Goal: Task Accomplishment & Management: Use online tool/utility

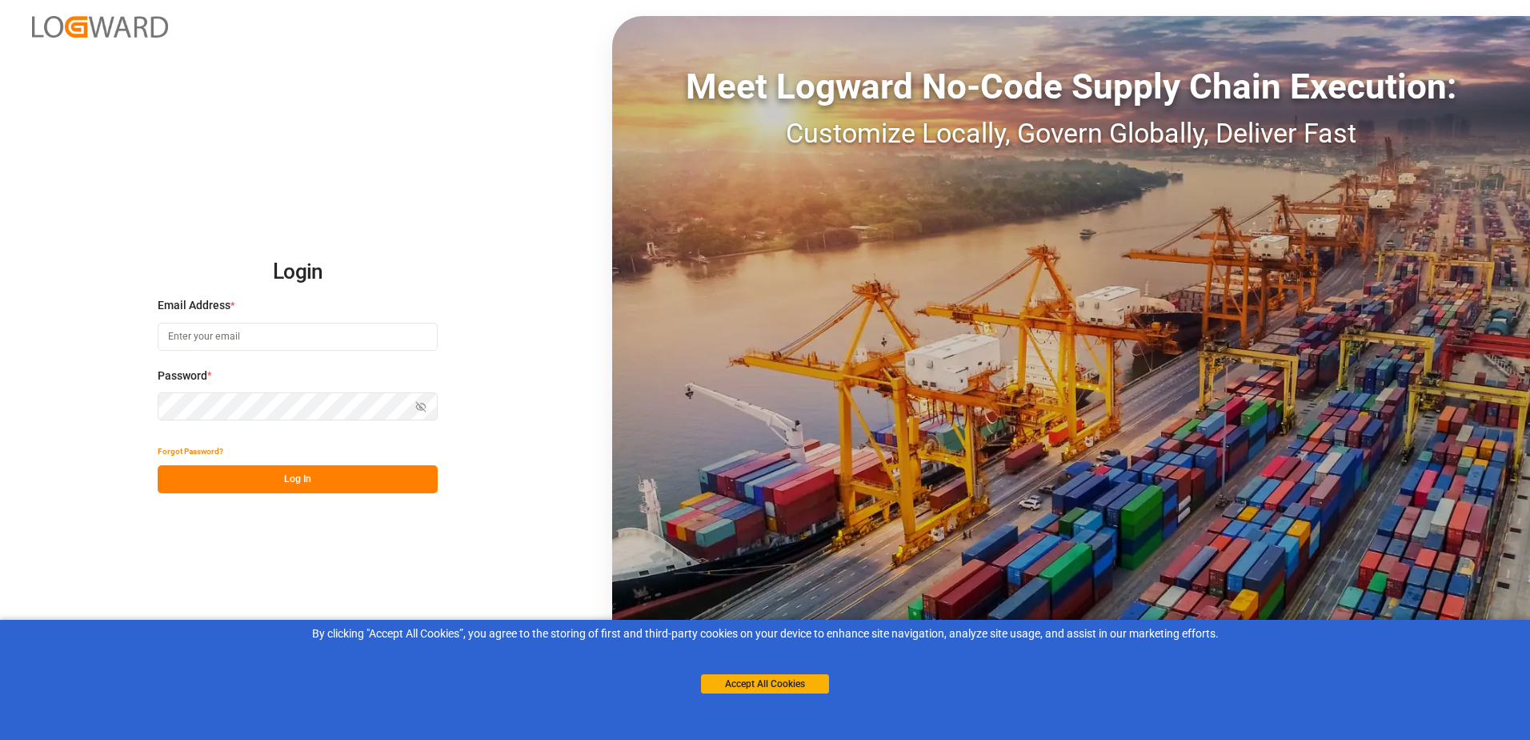
type input "[EMAIL_ADDRESS][DOMAIN_NAME]"
click at [341, 487] on button "Log In" at bounding box center [298, 479] width 280 height 28
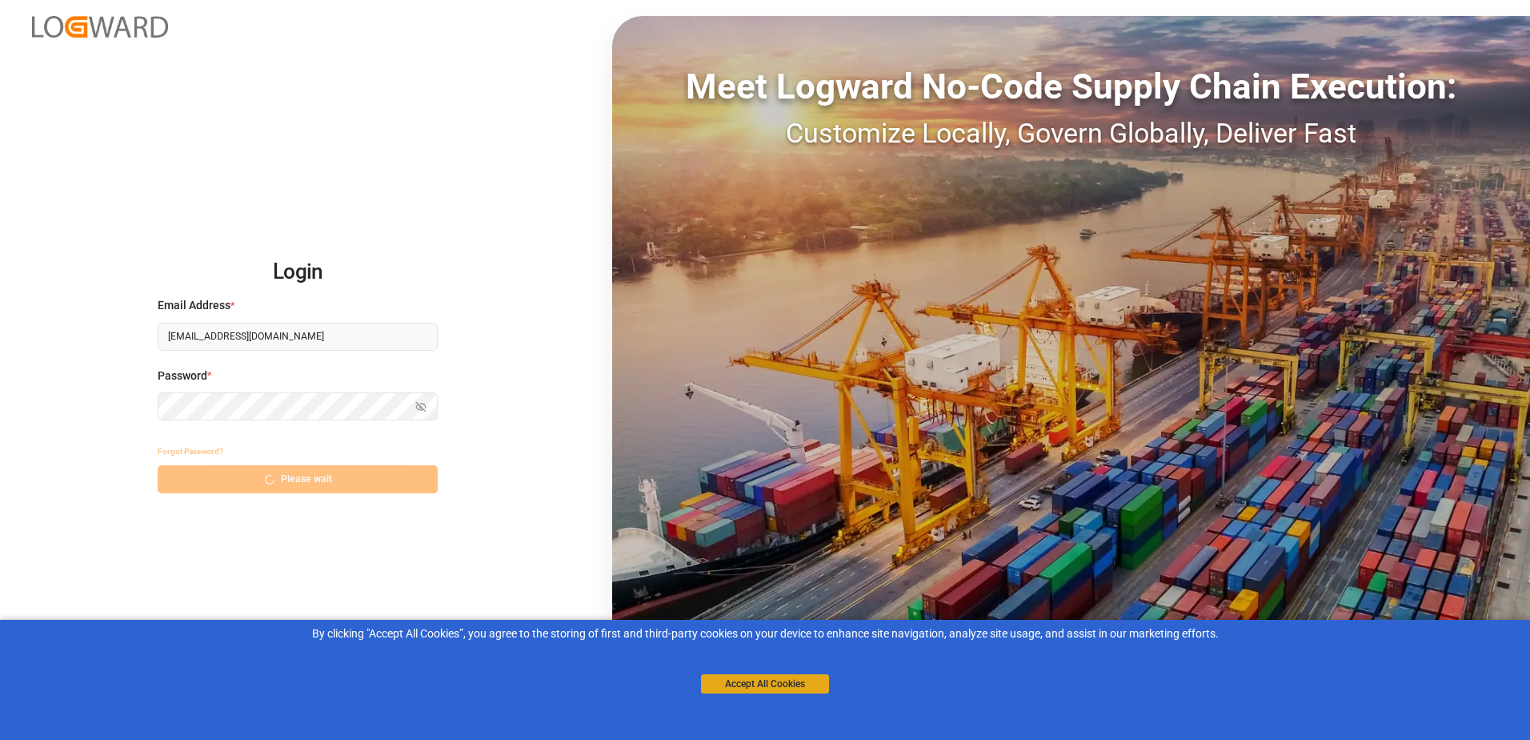
click at [728, 688] on button "Accept All Cookies" at bounding box center [765, 683] width 128 height 19
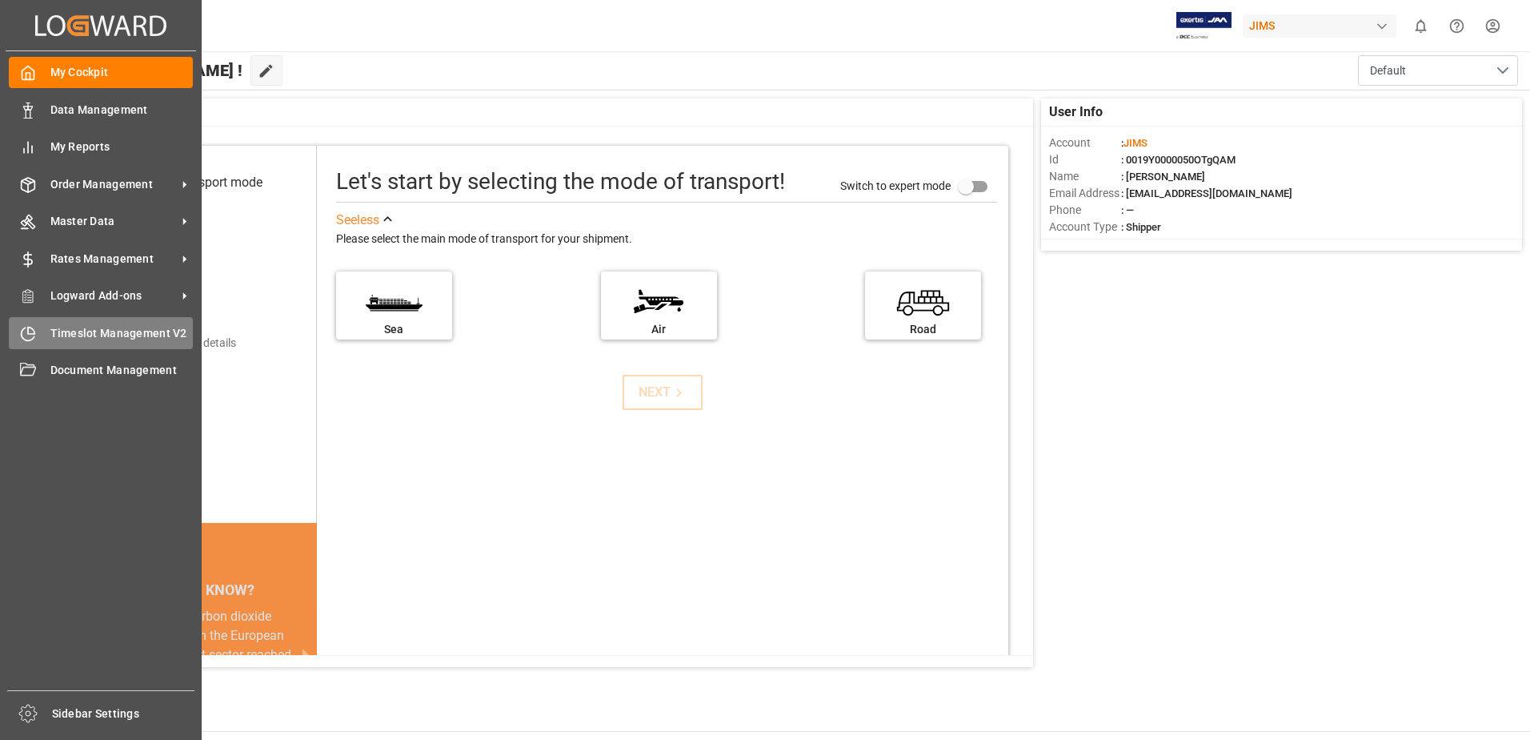
click at [110, 323] on div "Timeslot Management V2 Timeslot Management V2" at bounding box center [101, 332] width 184 height 31
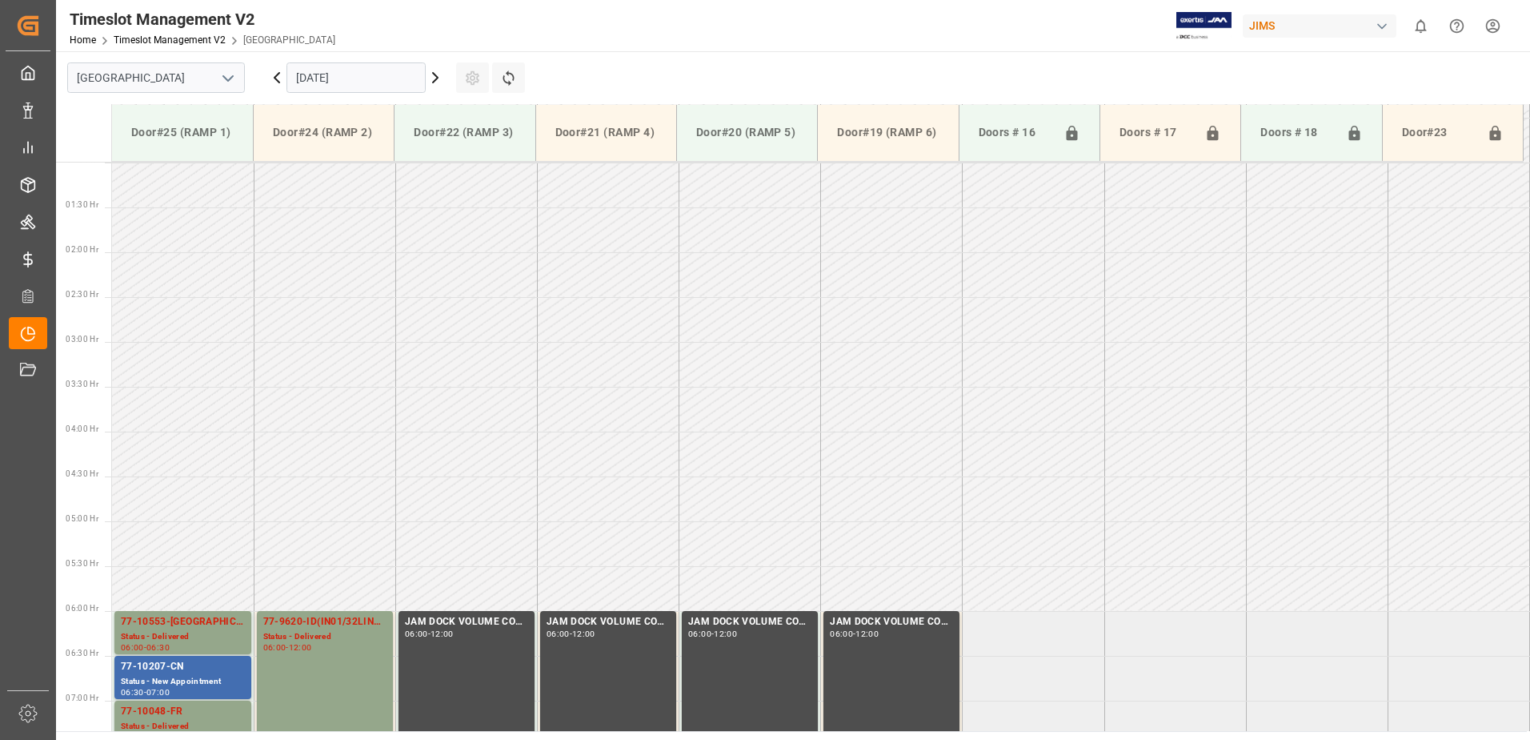
scroll to position [86, 0]
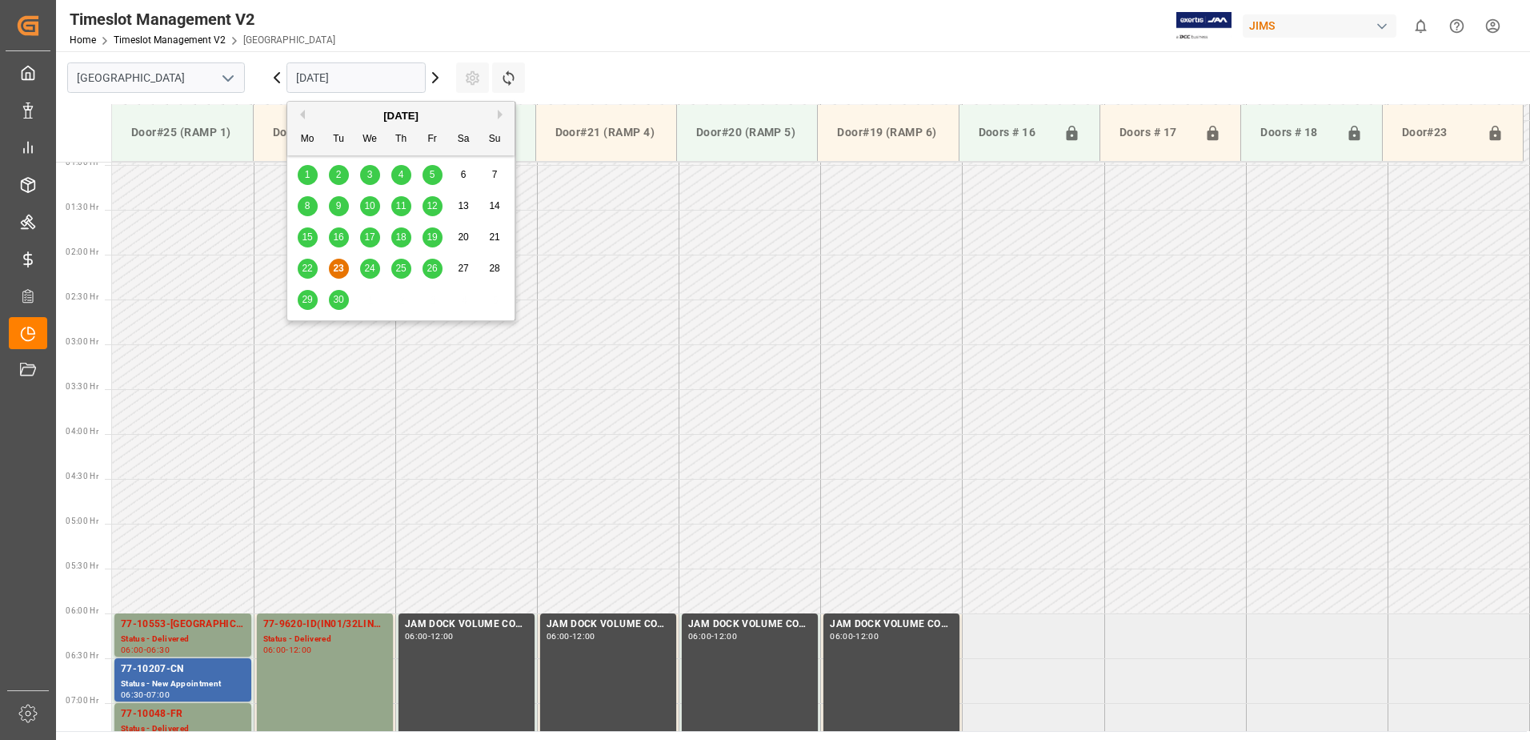
click at [403, 76] on input "[DATE]" at bounding box center [356, 77] width 139 height 30
click at [370, 266] on span "24" at bounding box center [369, 268] width 10 height 11
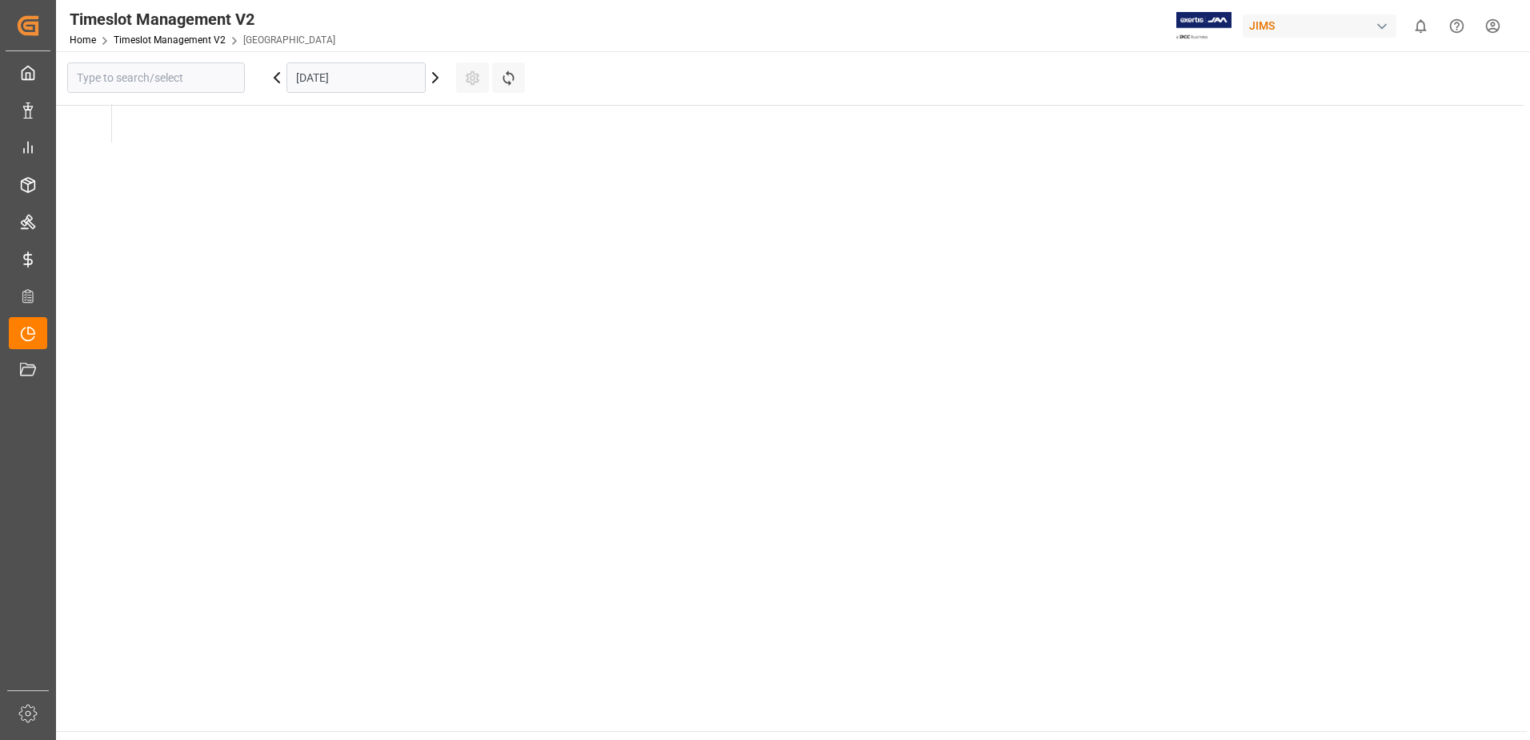
type input "[GEOGRAPHIC_DATA]"
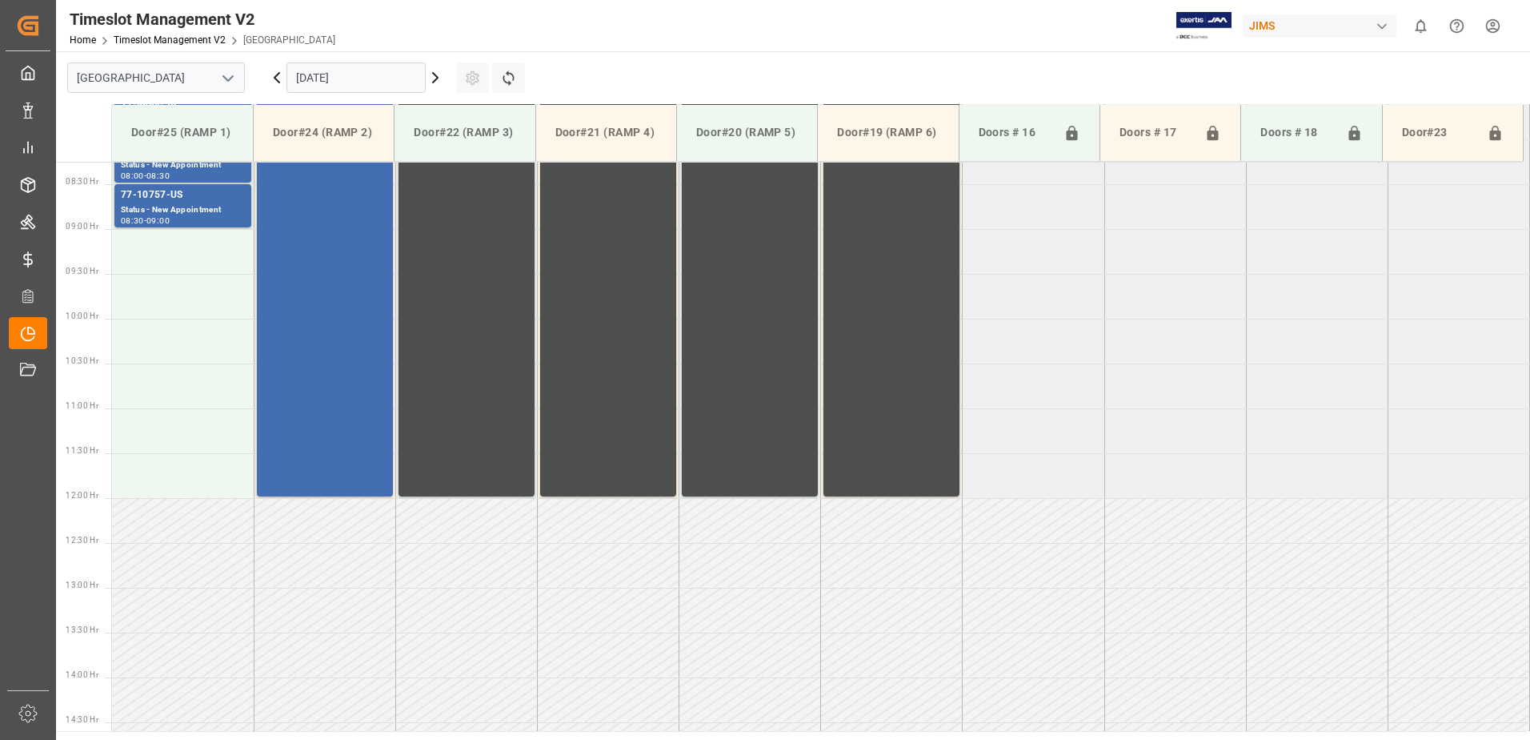
scroll to position [727, 0]
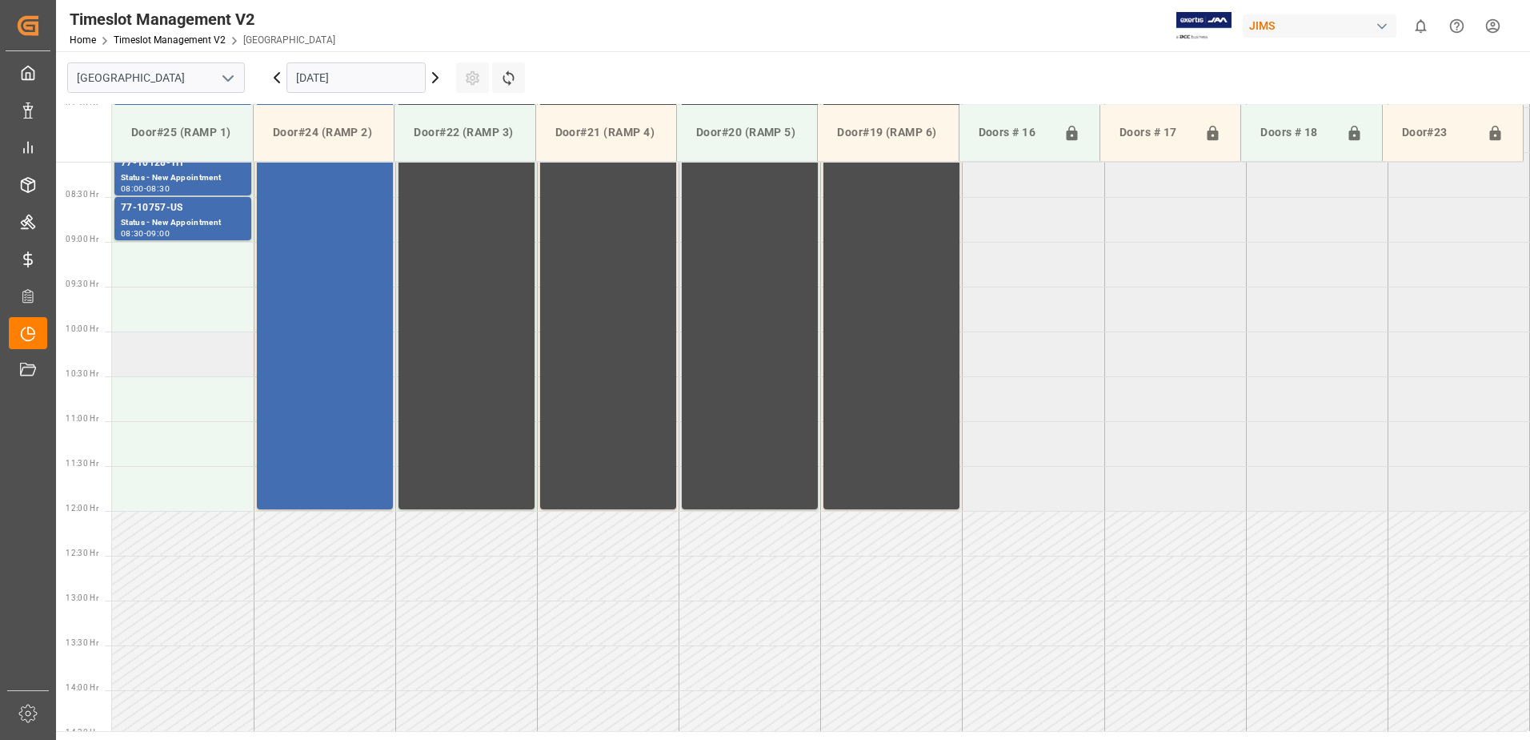
click at [177, 355] on td at bounding box center [183, 353] width 142 height 45
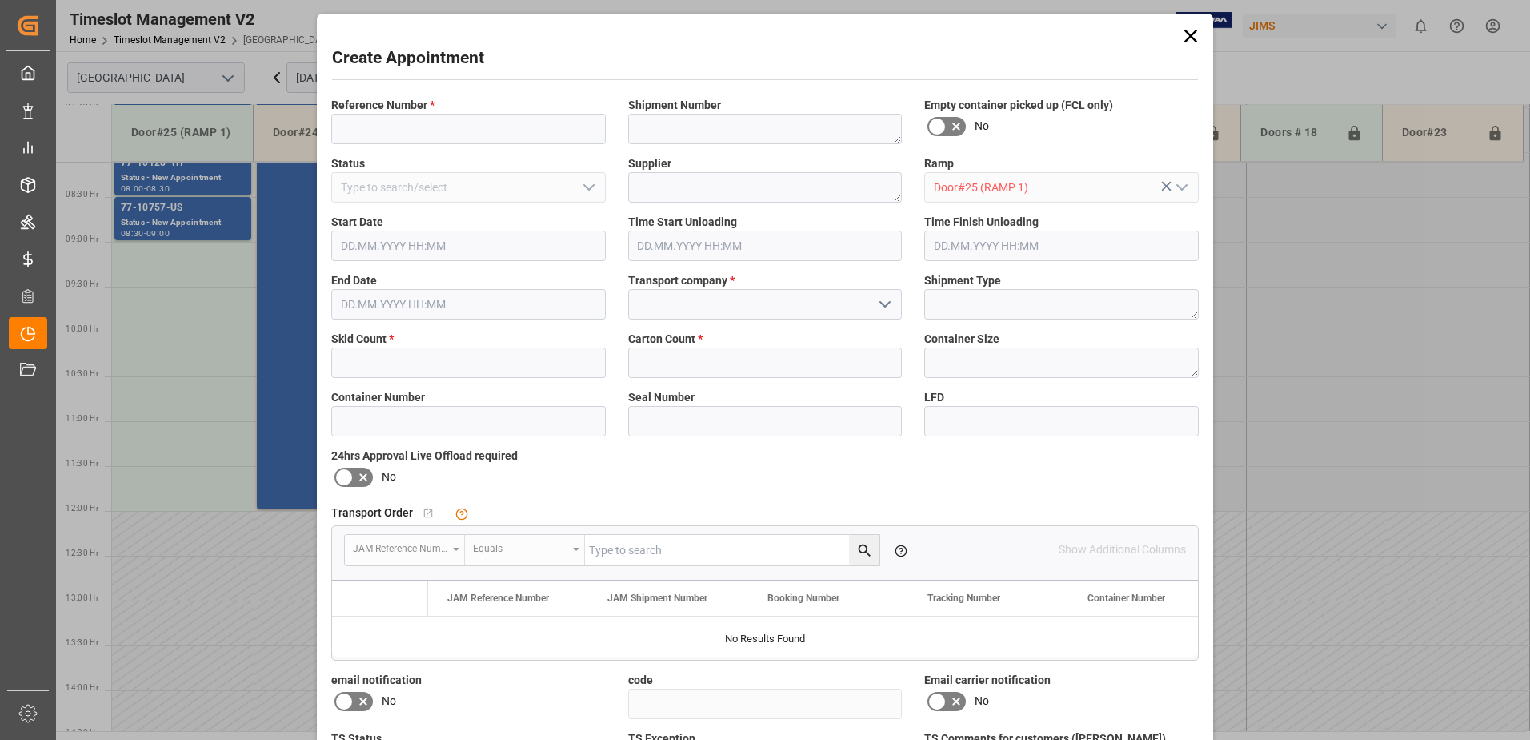
type input "[DATE] 10:00"
type input "[DATE] 10:30"
click at [407, 360] on input "text" at bounding box center [468, 362] width 275 height 30
type input "1"
click at [810, 296] on input at bounding box center [765, 304] width 275 height 30
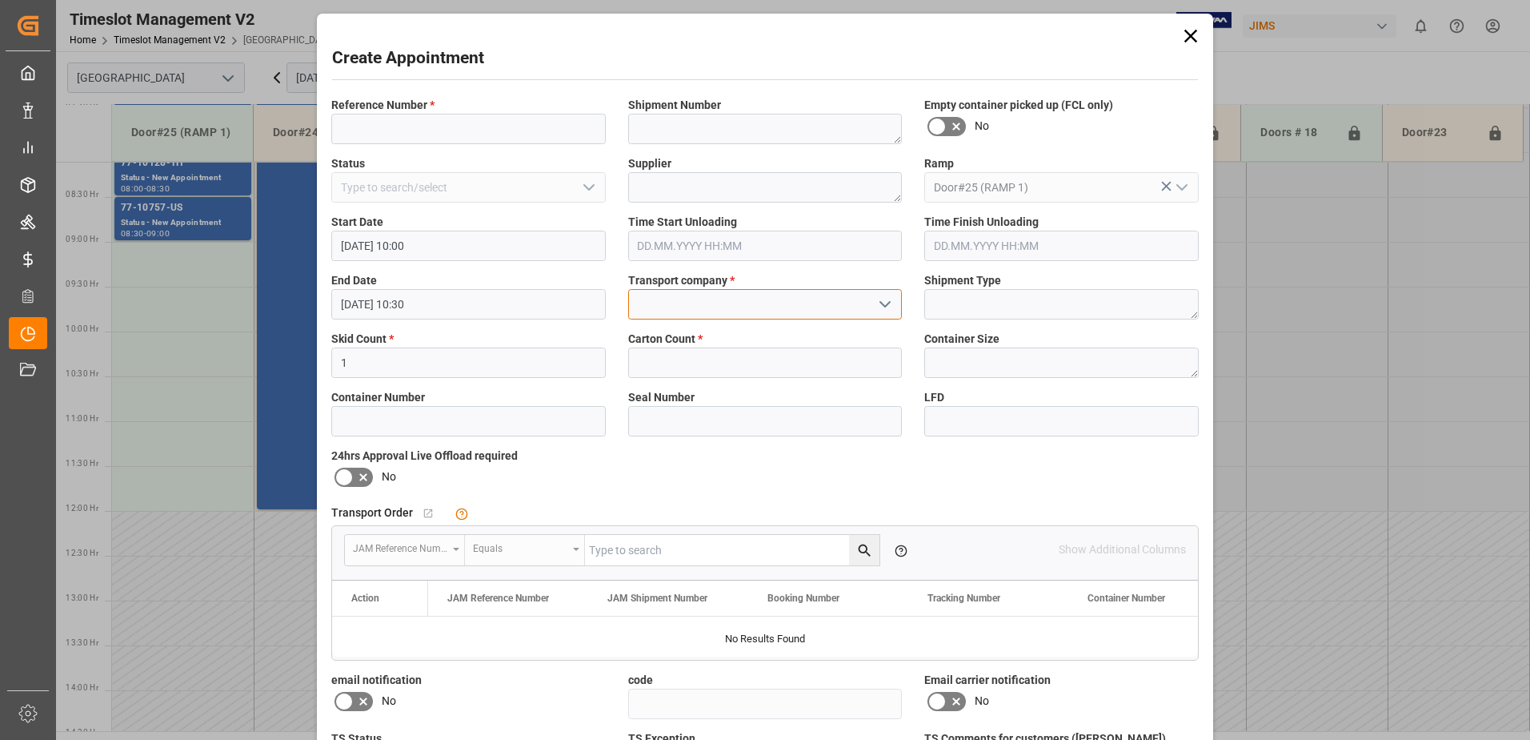
click at [808, 299] on input at bounding box center [765, 304] width 275 height 30
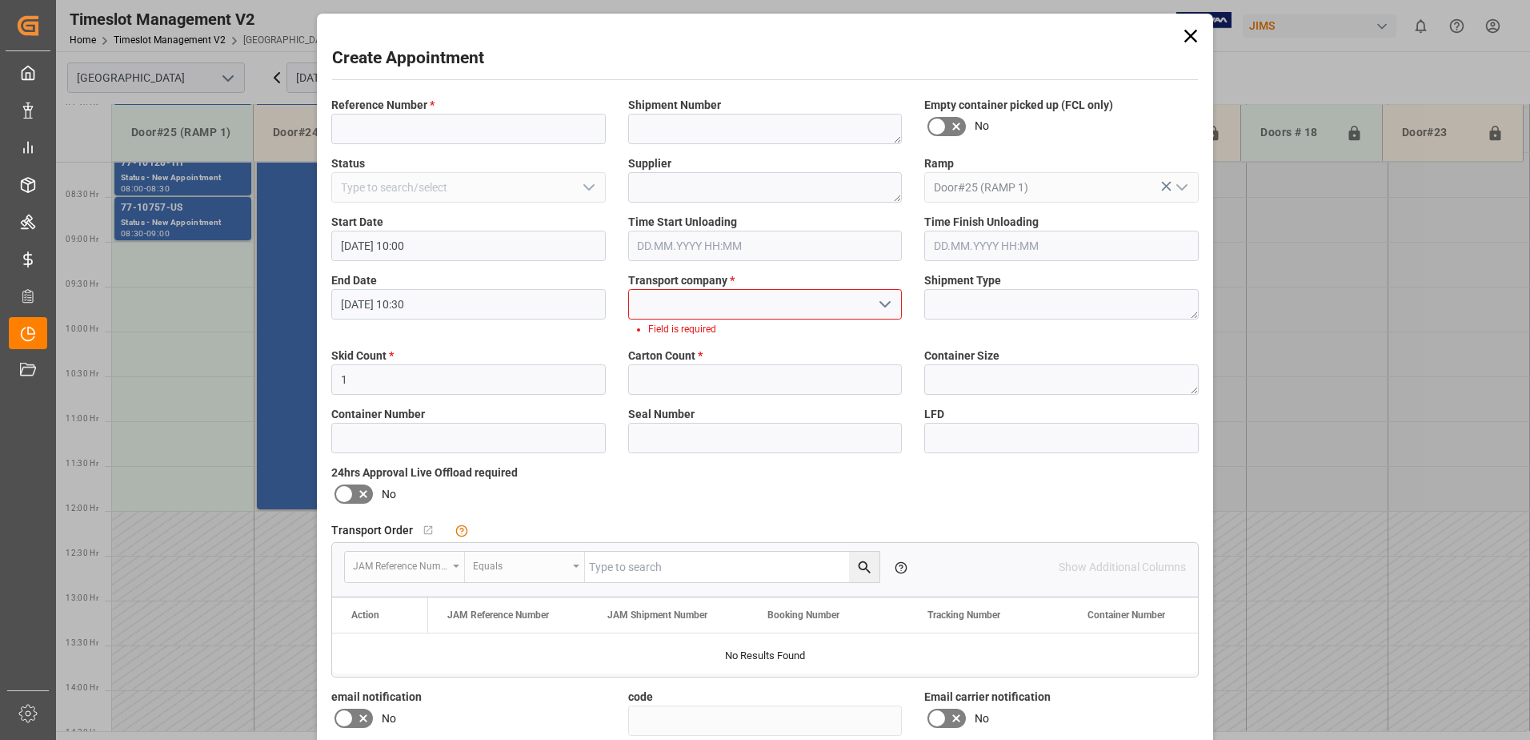
click at [880, 305] on polyline "open menu" at bounding box center [885, 304] width 10 height 5
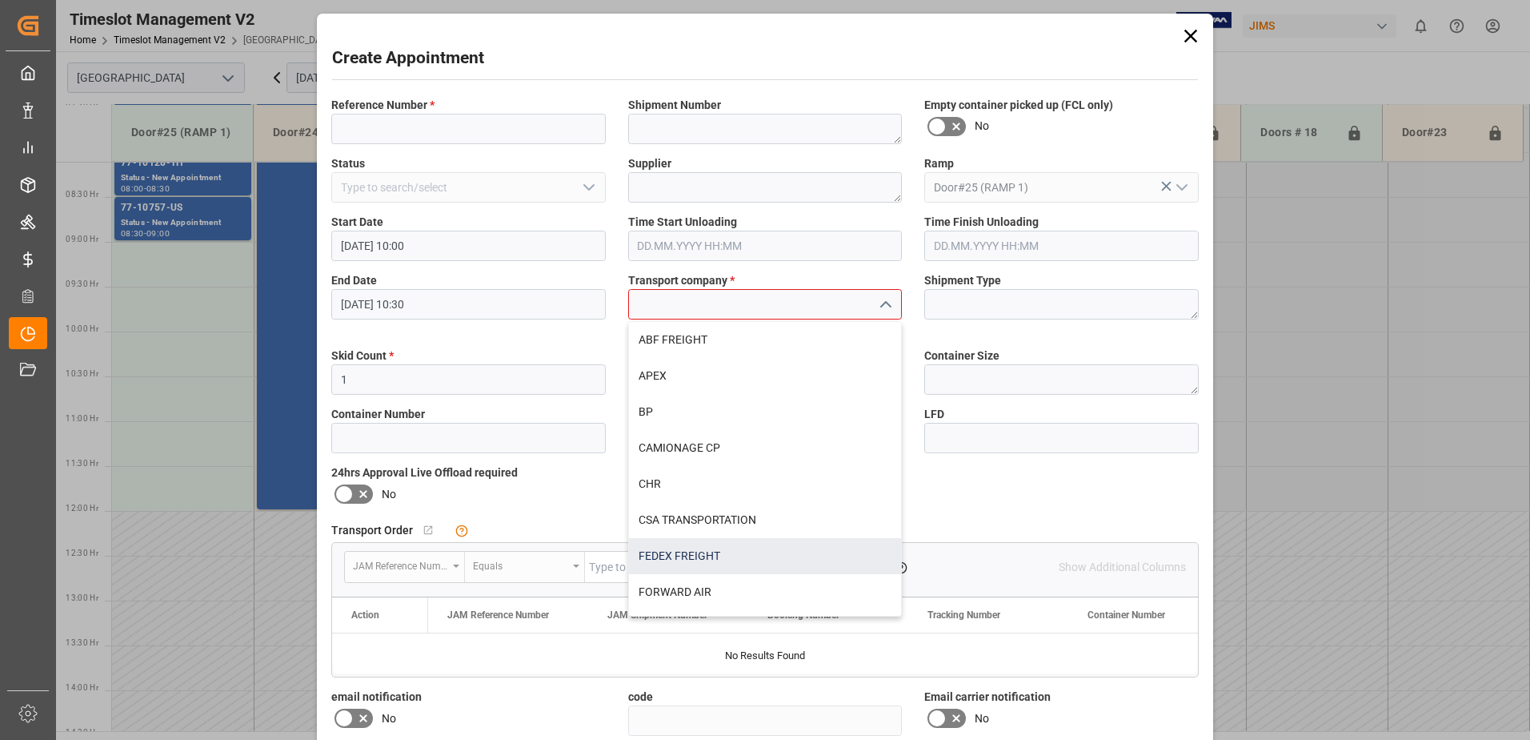
click at [676, 550] on div "FEDEX FREIGHT" at bounding box center [765, 556] width 273 height 36
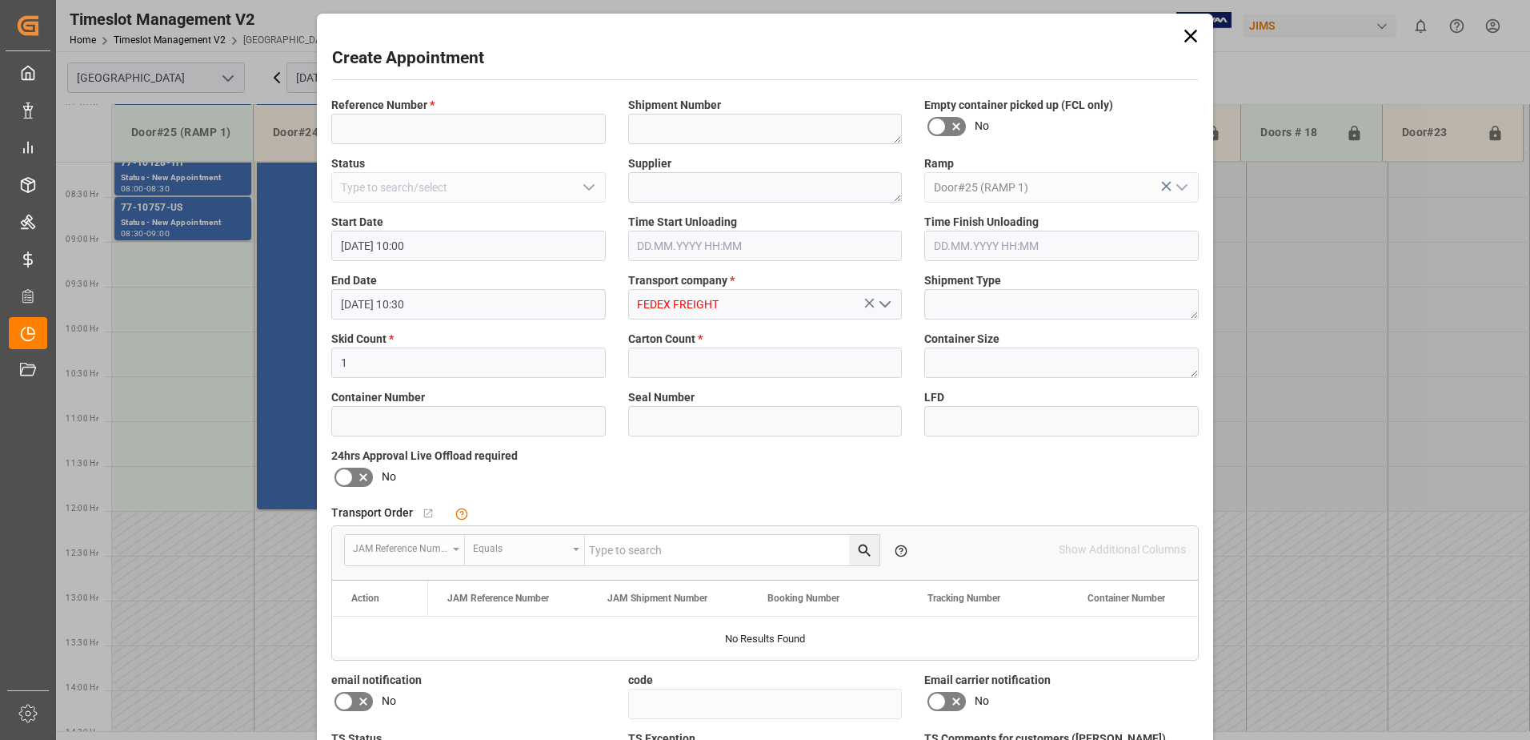
type input "FEDEX FREIGHT"
click at [780, 372] on input "text" at bounding box center [765, 362] width 275 height 30
type input "29"
click at [421, 127] on input at bounding box center [468, 129] width 275 height 30
paste input "77-11151-US"
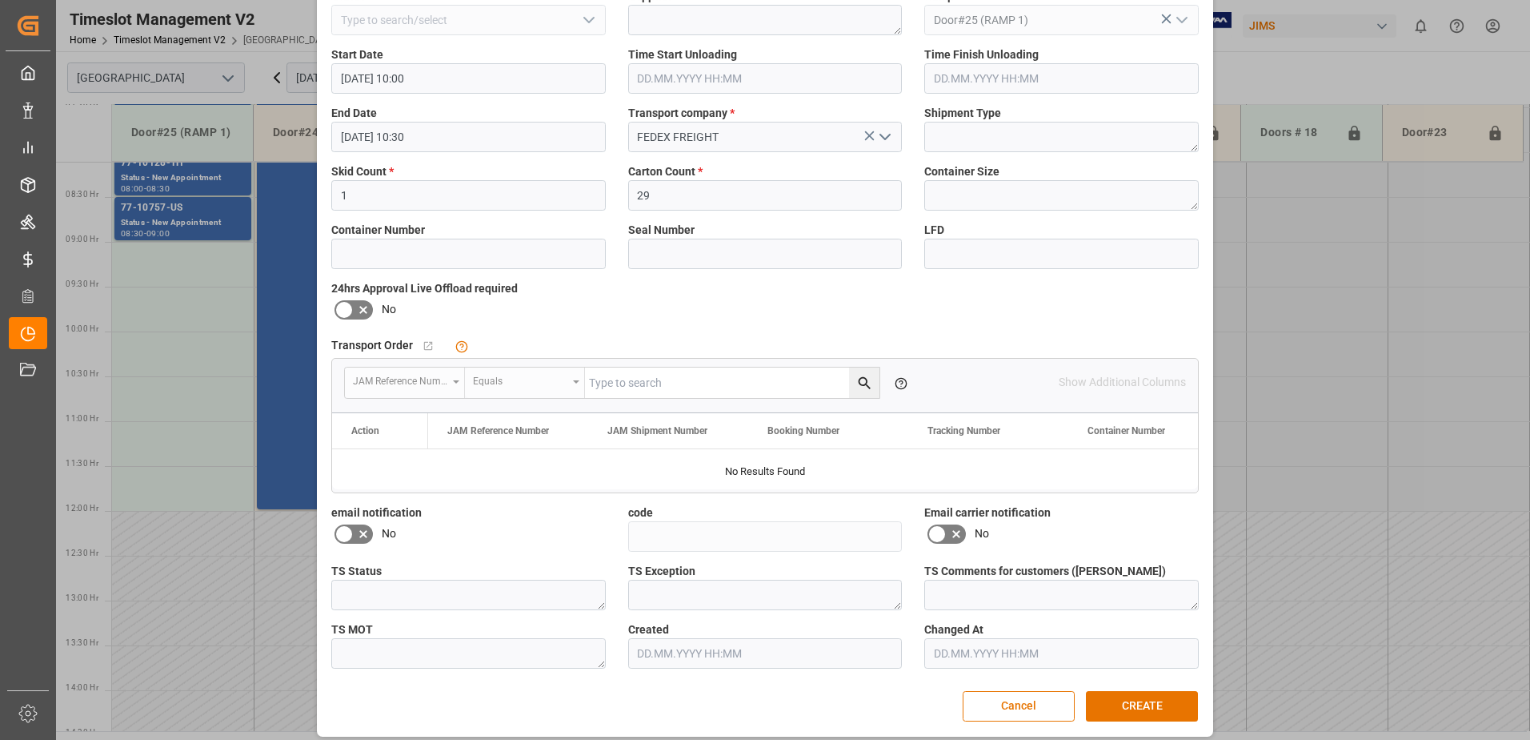
scroll to position [178, 0]
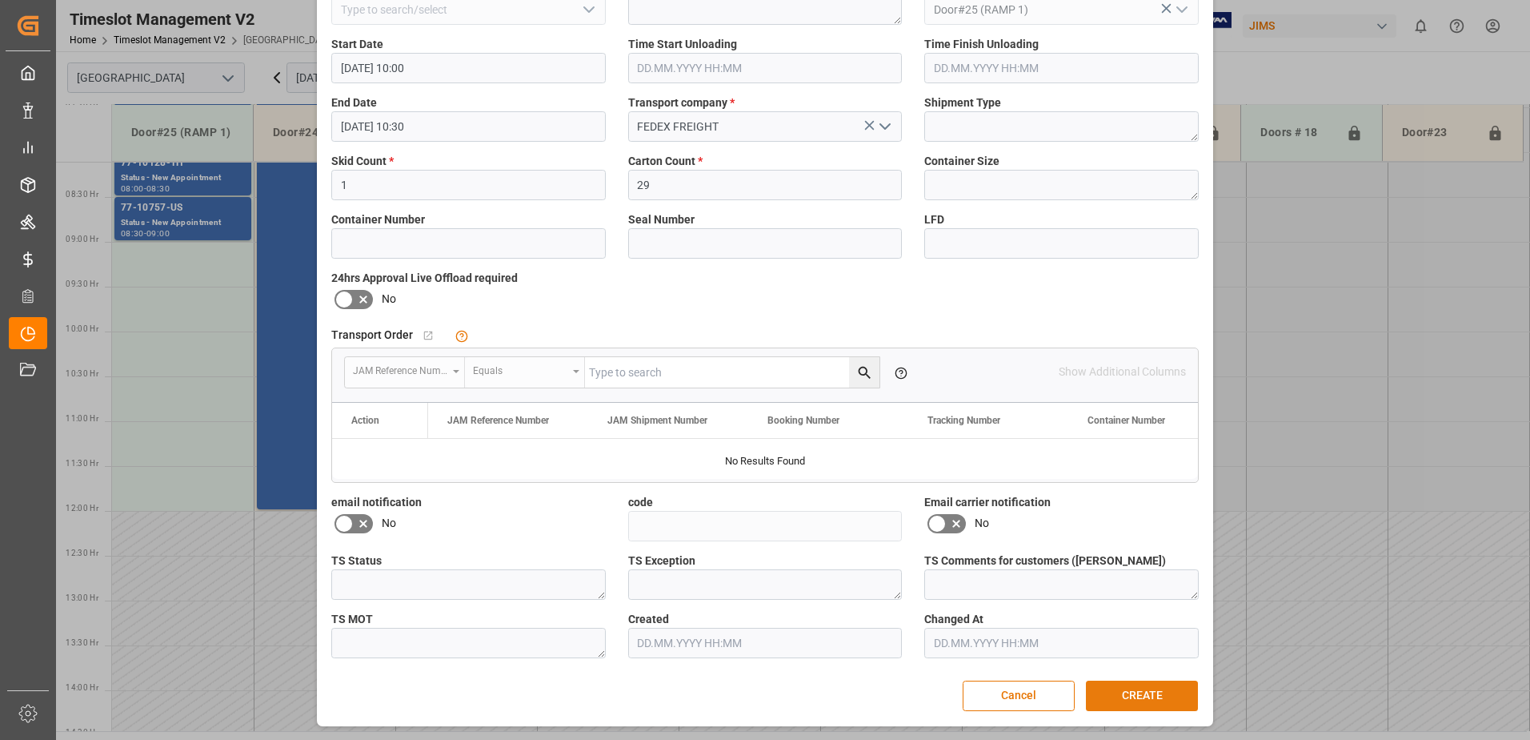
type input "77-11151-US"
click at [1137, 700] on button "CREATE" at bounding box center [1142, 695] width 112 height 30
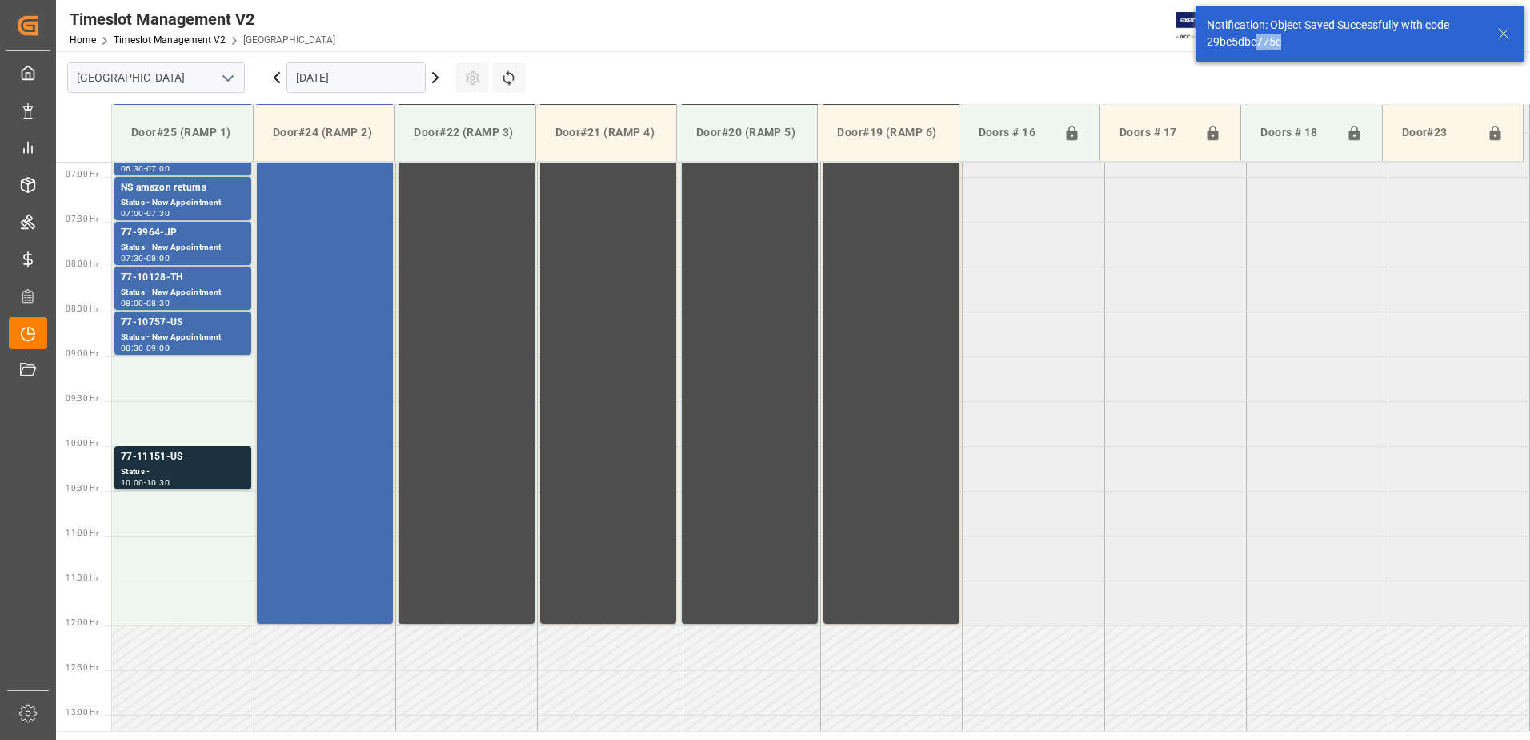
scroll to position [797, 0]
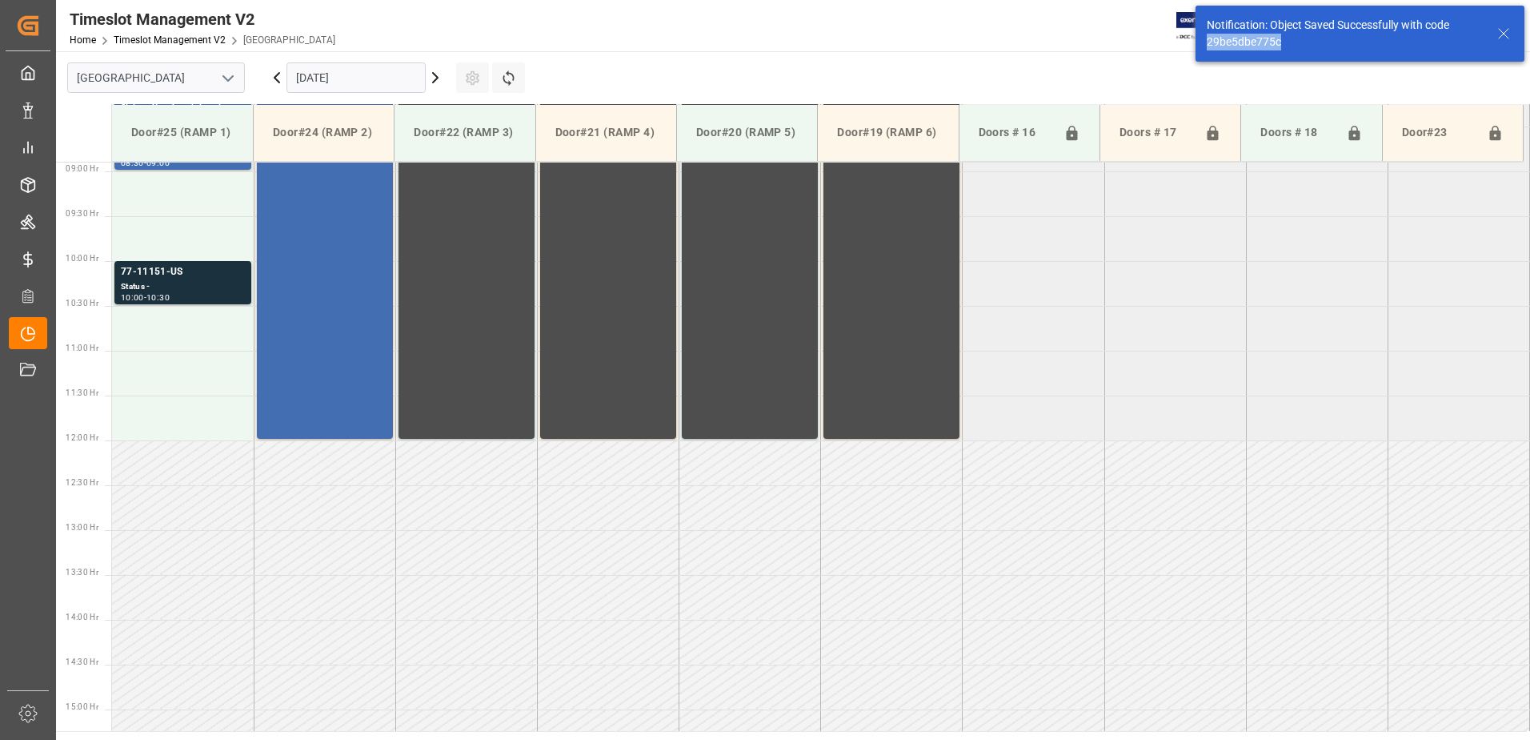
drag, startPoint x: 1287, startPoint y: 42, endPoint x: 1204, endPoint y: 47, distance: 83.4
click at [1204, 47] on div "Notification: Object Saved Successfully with code 29be5dbe775c" at bounding box center [1360, 34] width 329 height 56
copy div "29be5dbe775c"
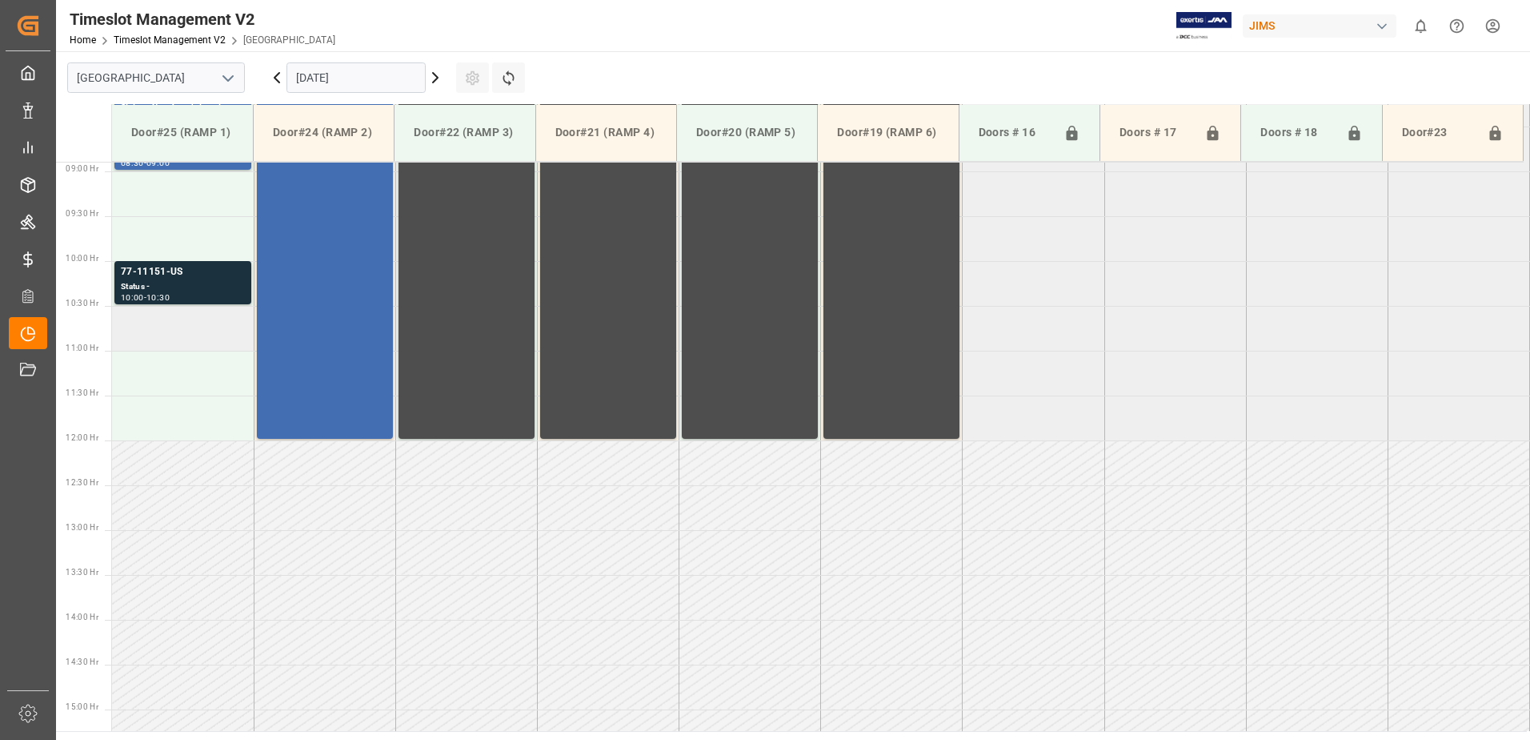
click at [169, 334] on td at bounding box center [183, 328] width 142 height 45
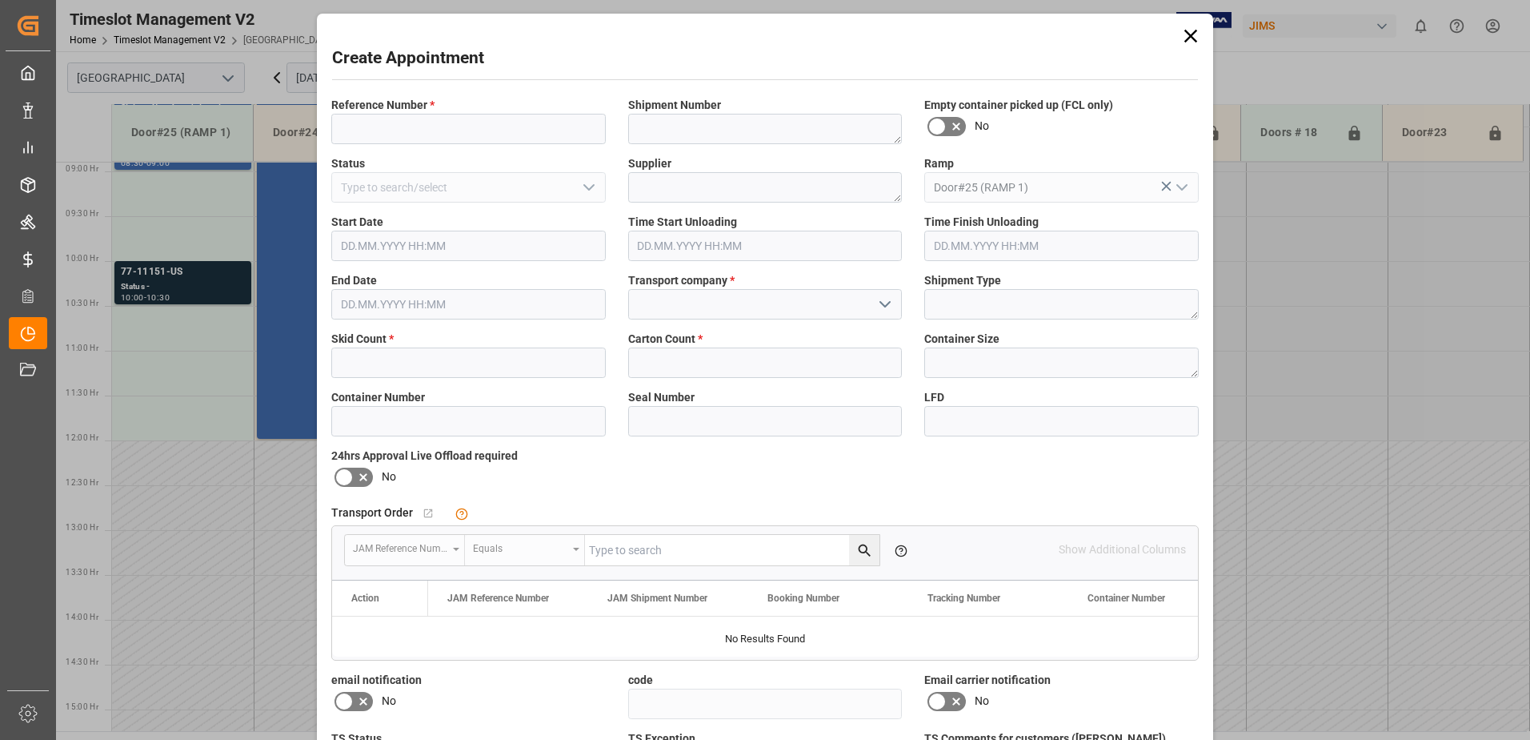
type input "[DATE] 10:30"
type input "[DATE] 11:00"
click at [361, 123] on input at bounding box center [468, 129] width 275 height 30
type input "77-11057-US"
click at [373, 359] on input "text" at bounding box center [468, 362] width 275 height 30
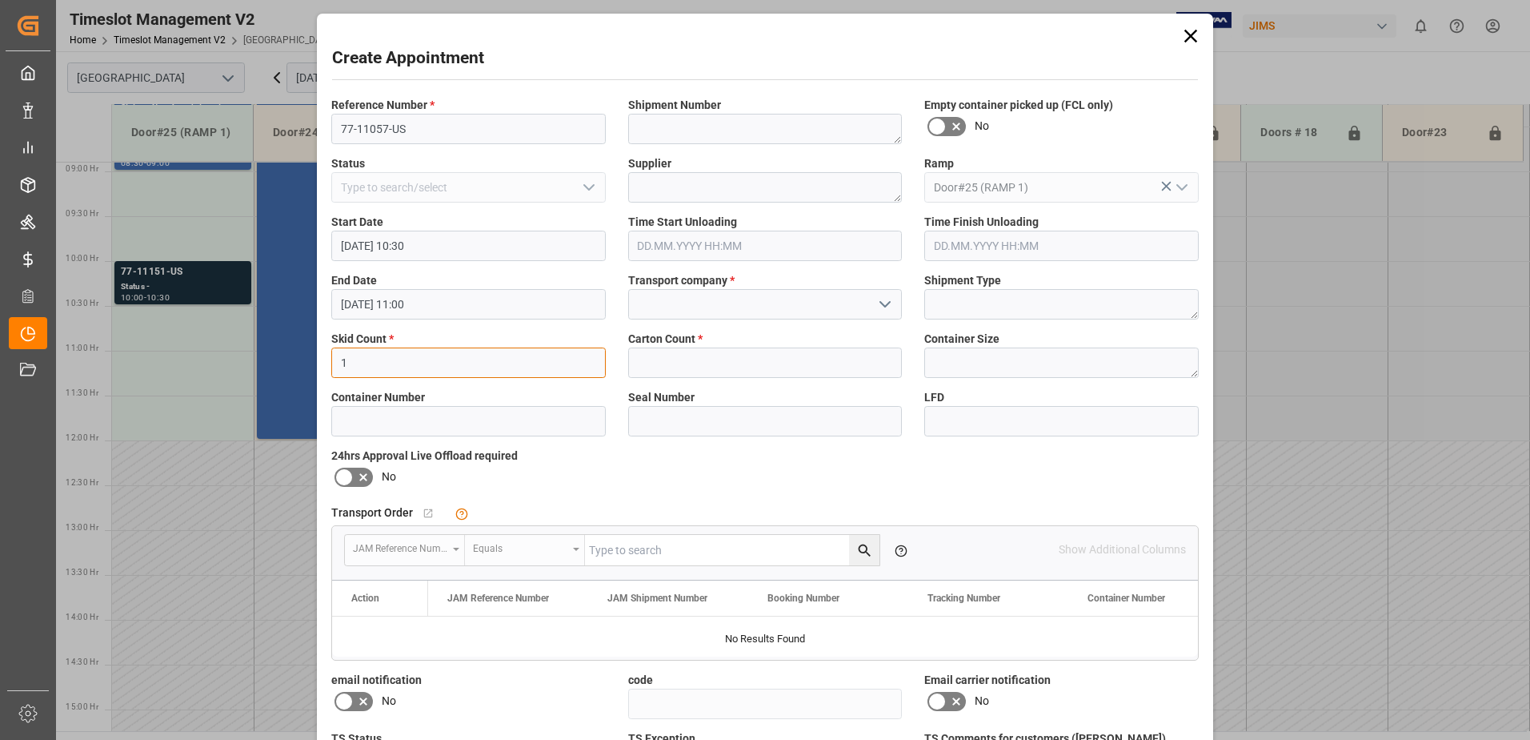
type input "1"
click at [672, 299] on input at bounding box center [765, 304] width 275 height 30
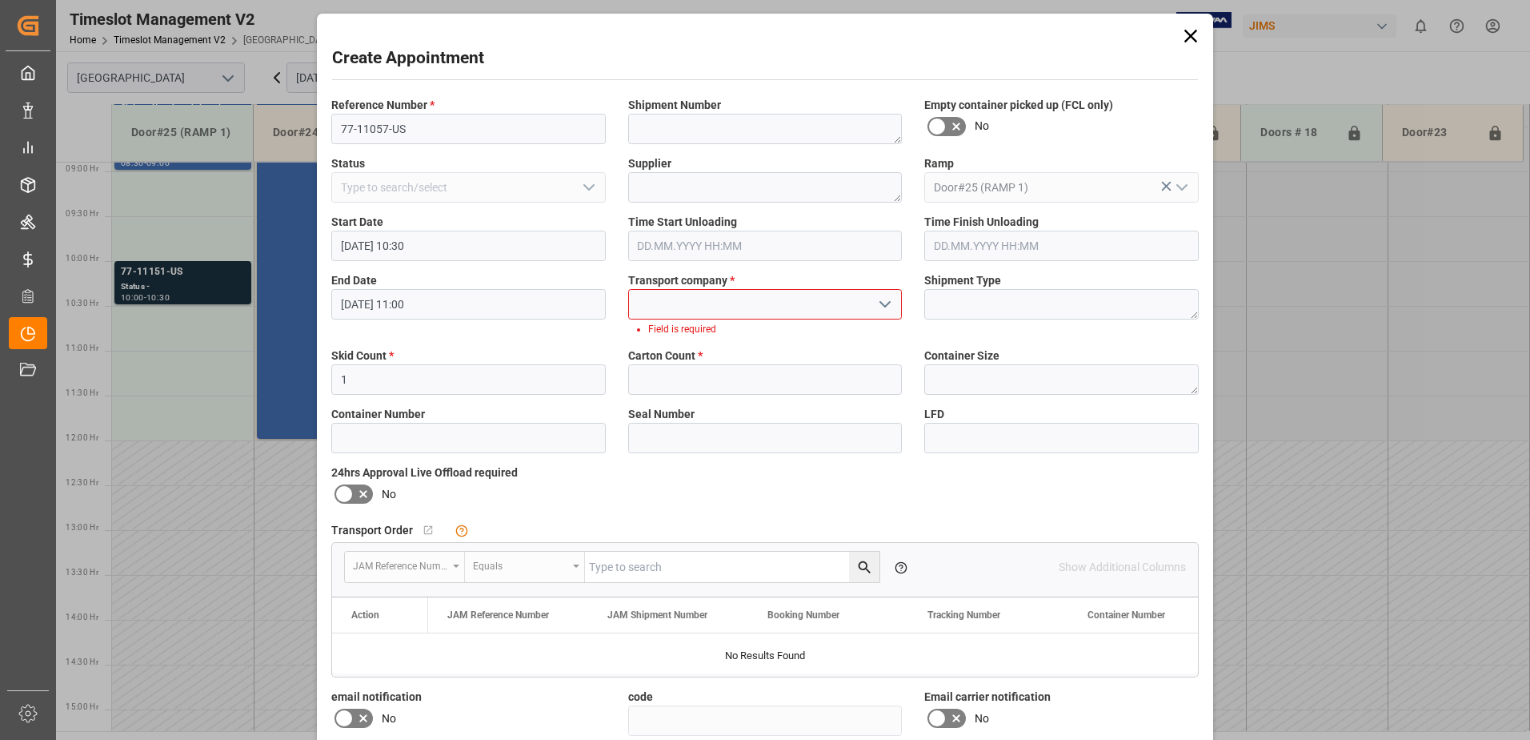
click at [884, 305] on polyline "open menu" at bounding box center [885, 304] width 10 height 5
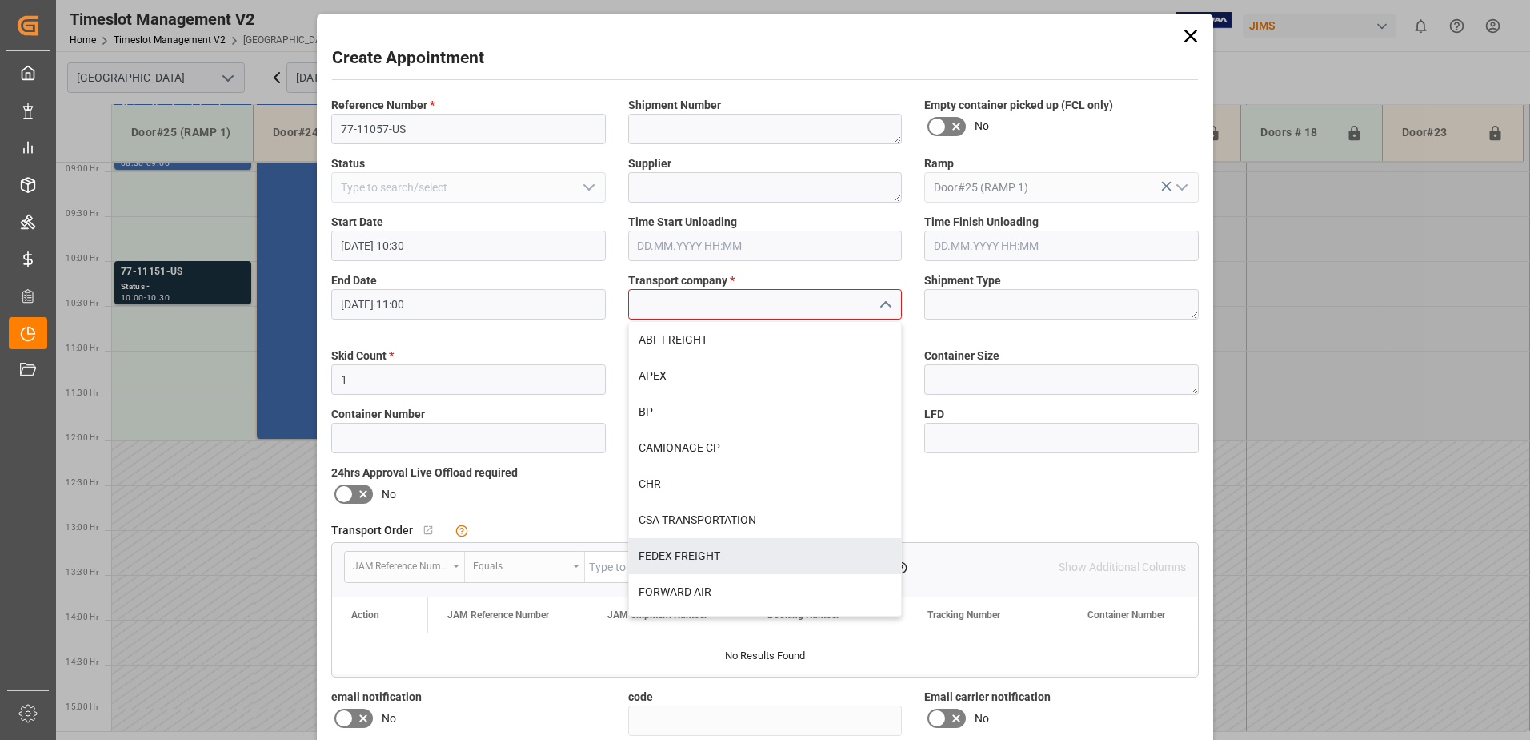
drag, startPoint x: 701, startPoint y: 559, endPoint x: 711, endPoint y: 516, distance: 43.5
click at [702, 557] on div "FEDEX FREIGHT" at bounding box center [765, 556] width 273 height 36
type input "FEDEX FREIGHT"
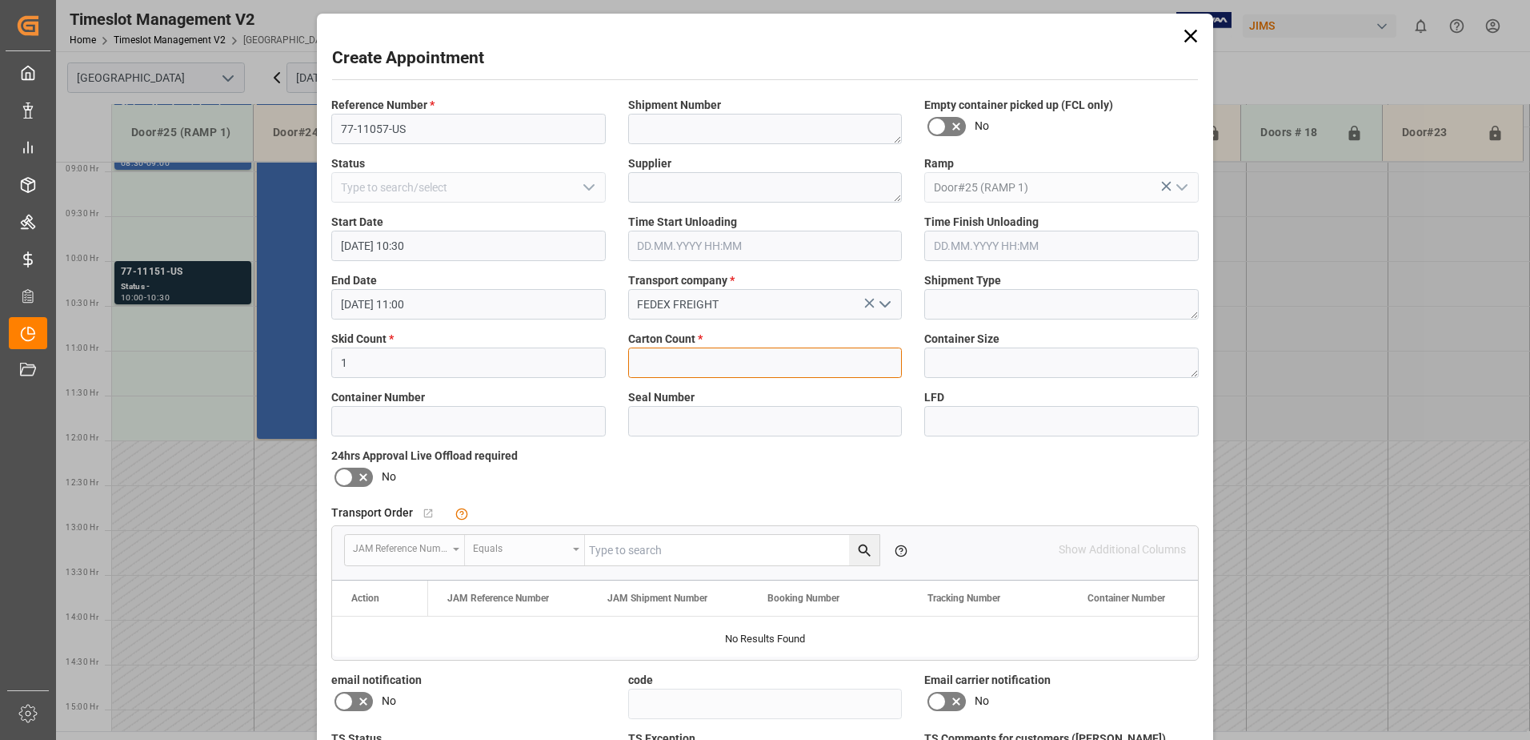
click at [691, 363] on input "text" at bounding box center [765, 362] width 275 height 30
click at [675, 365] on input "3" at bounding box center [765, 362] width 275 height 30
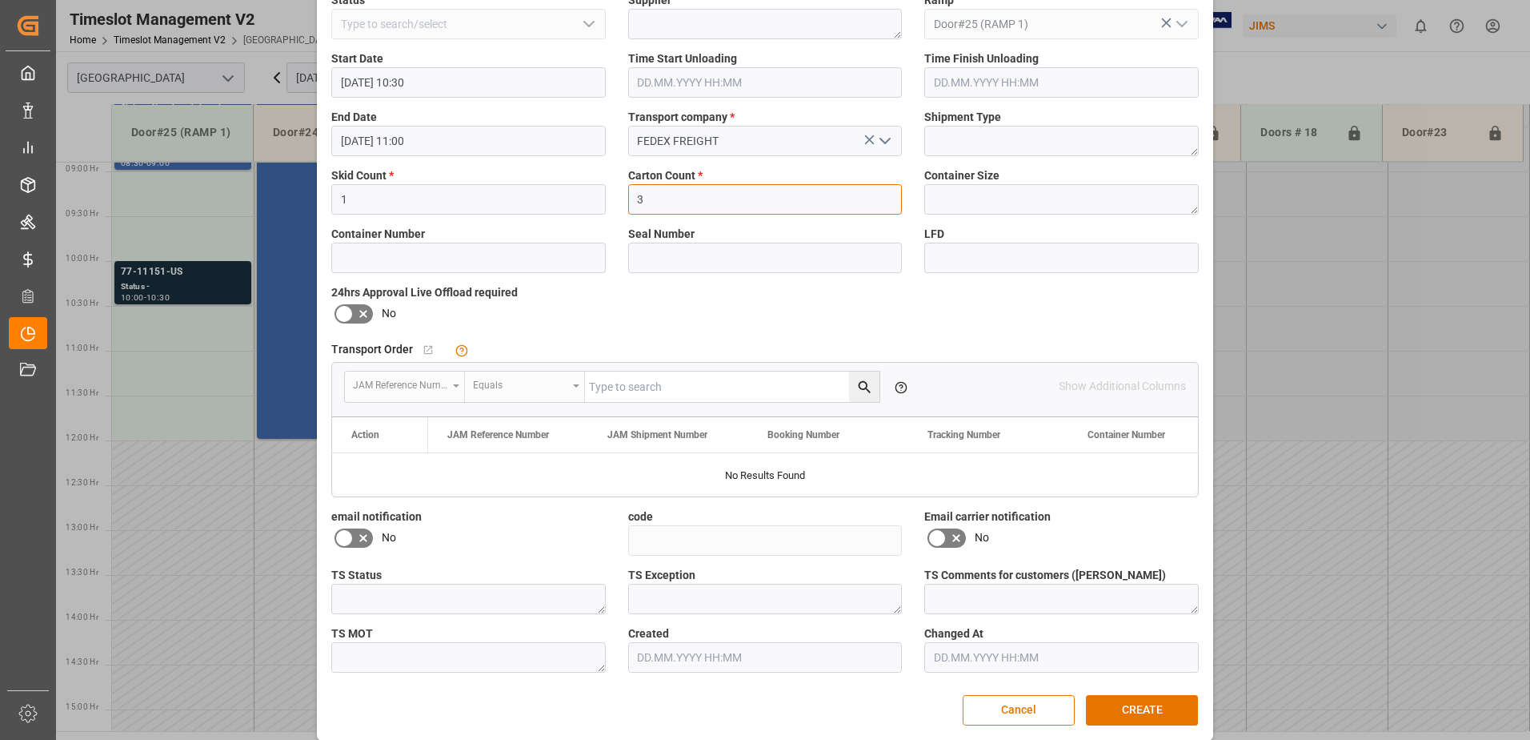
scroll to position [178, 0]
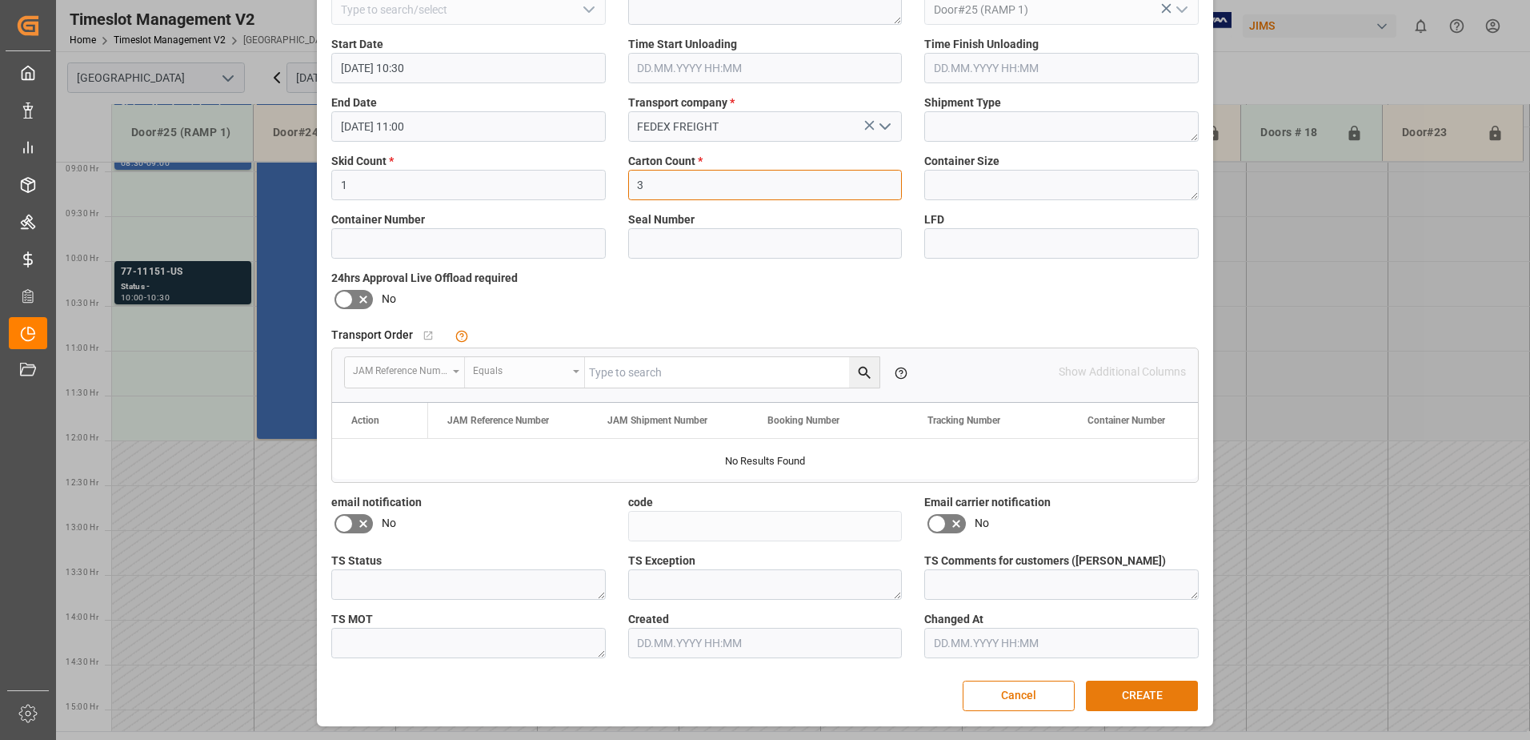
type input "3"
click at [1138, 697] on button "CREATE" at bounding box center [1142, 695] width 112 height 30
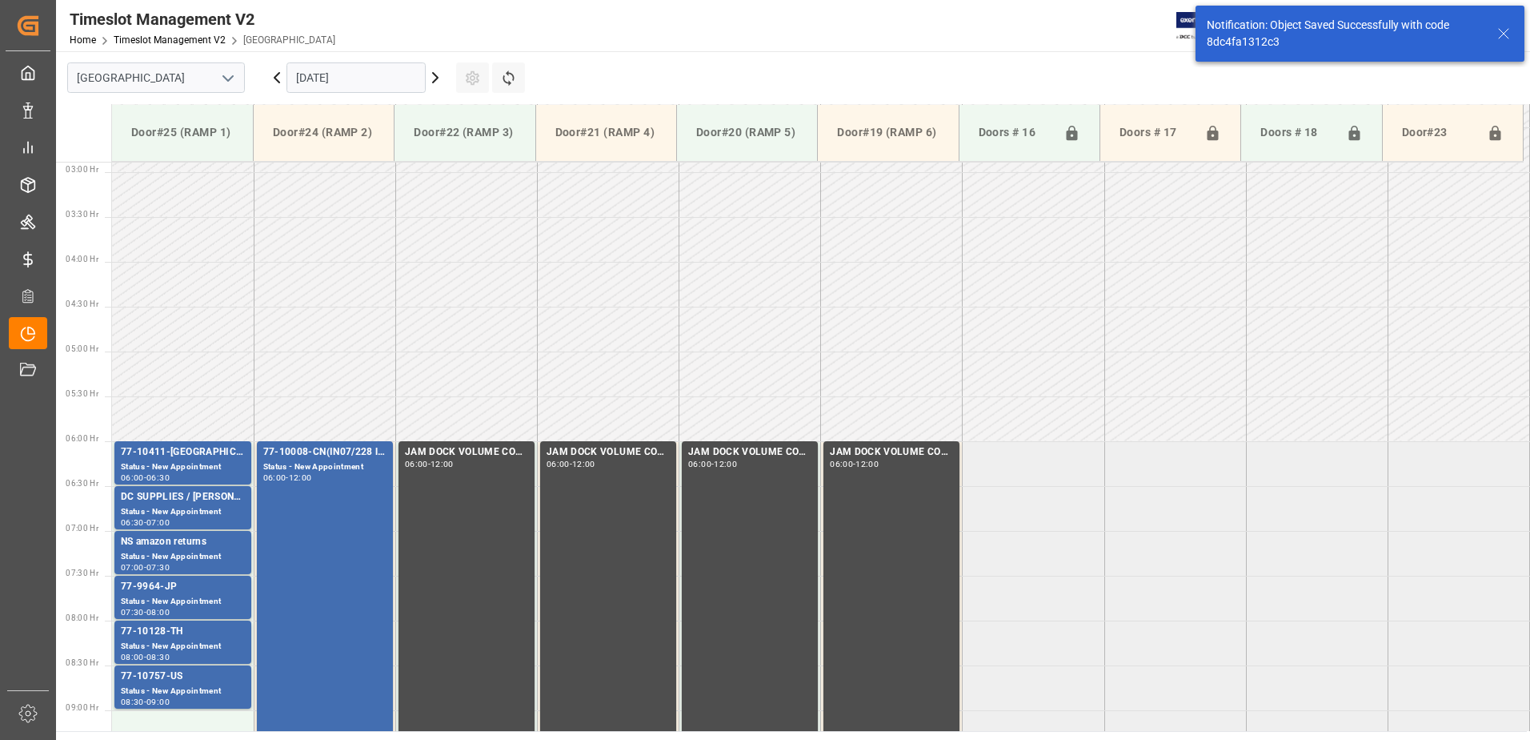
click at [1255, 39] on div "Notification: Object Saved Successfully with code 8dc4fa1312c3" at bounding box center [1344, 34] width 275 height 34
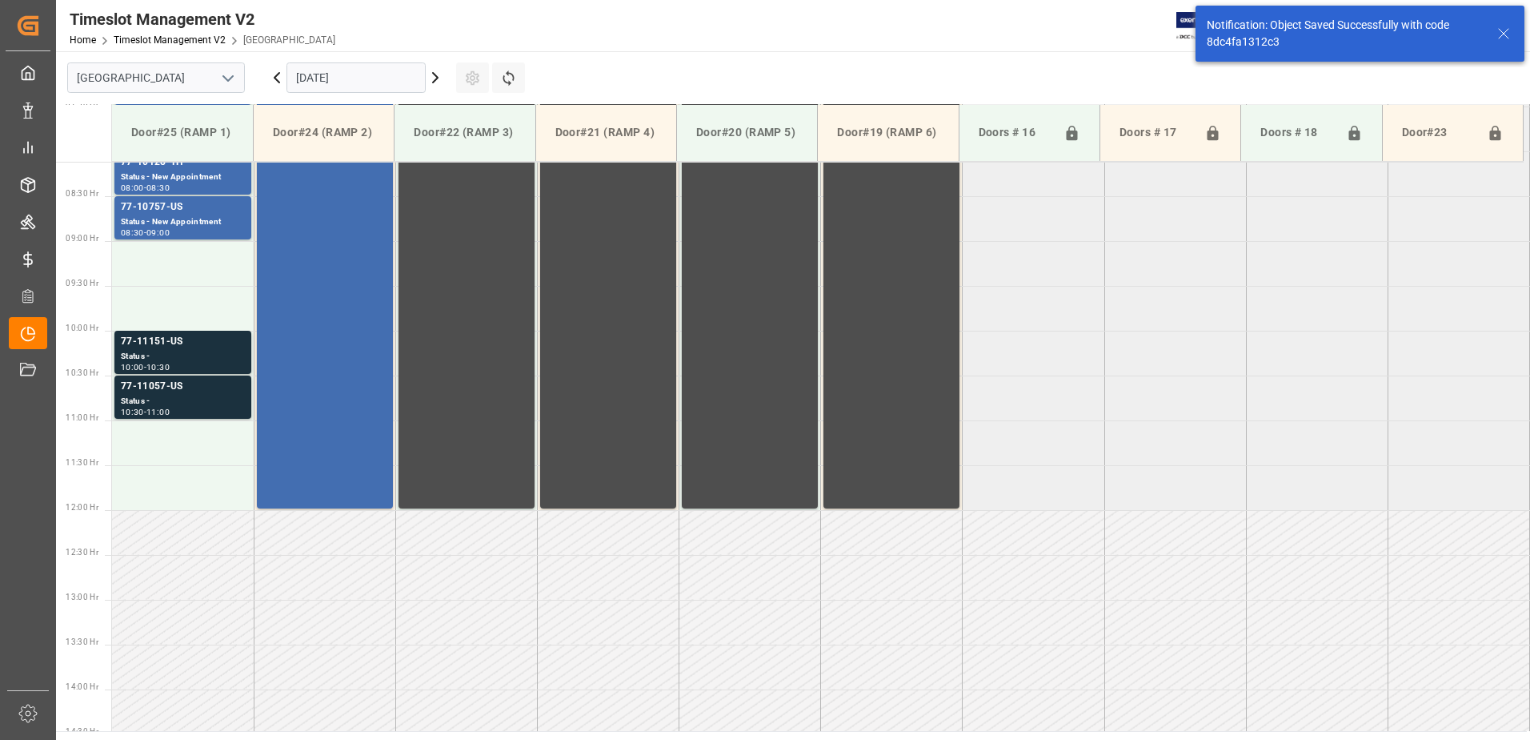
scroll to position [797, 0]
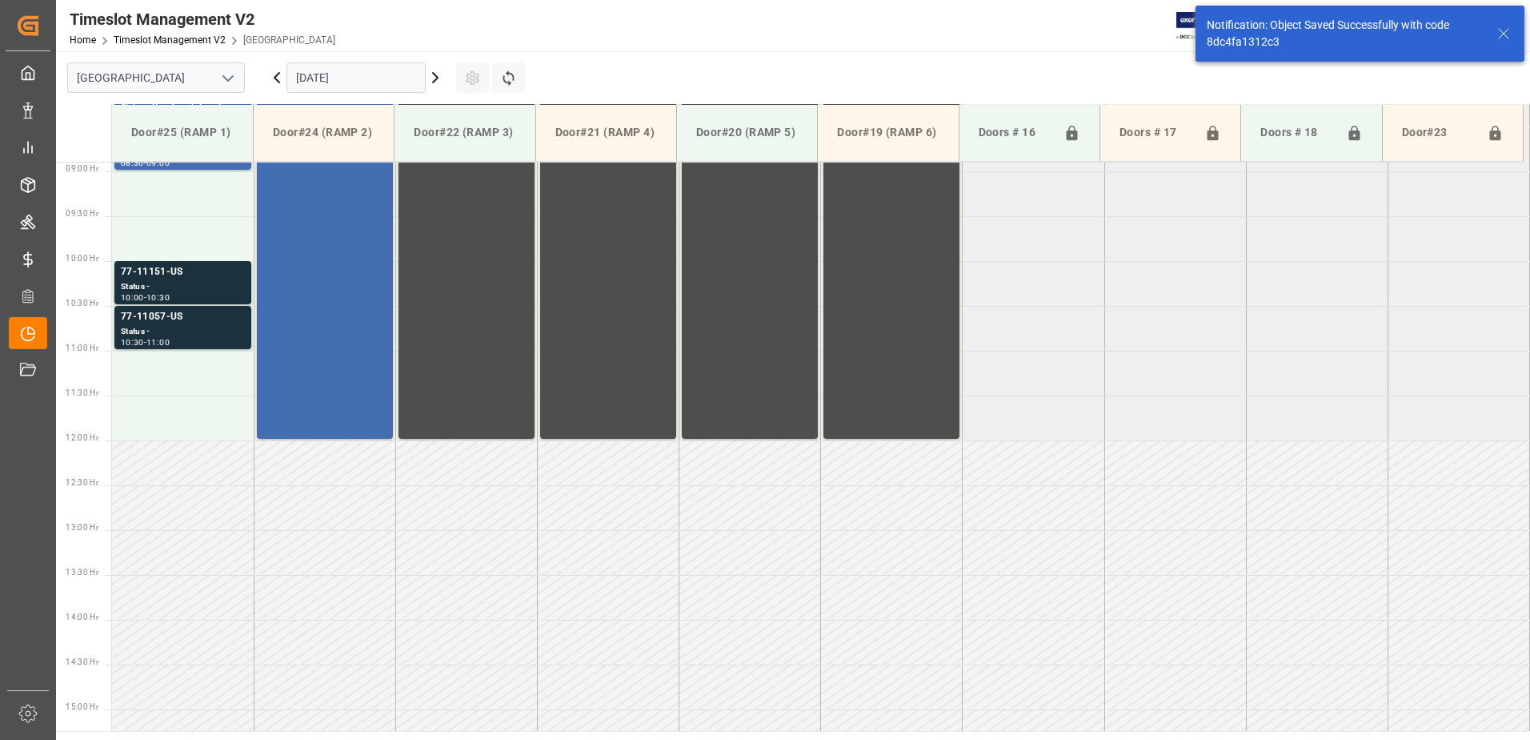
click at [1255, 39] on div "Notification: Object Saved Successfully with code 8dc4fa1312c3" at bounding box center [1344, 34] width 275 height 34
copy div "8dc4fa1312c3"
